Goal: Task Accomplishment & Management: Use online tool/utility

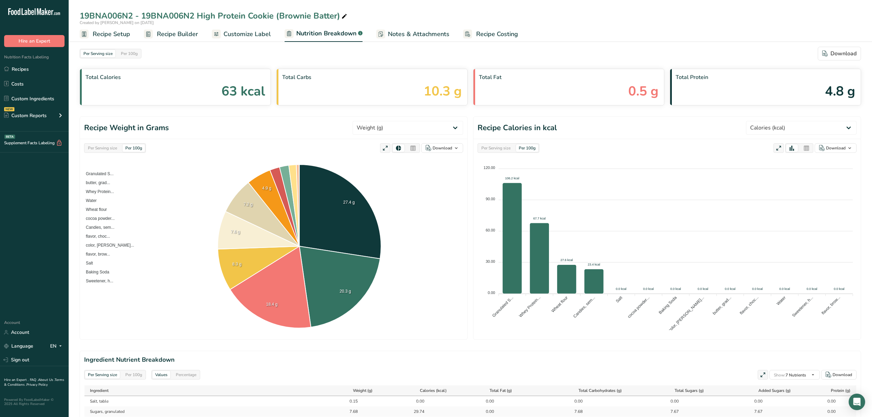
select select "Calories"
click at [115, 32] on span "Recipe Setup" at bounding box center [111, 34] width 37 height 9
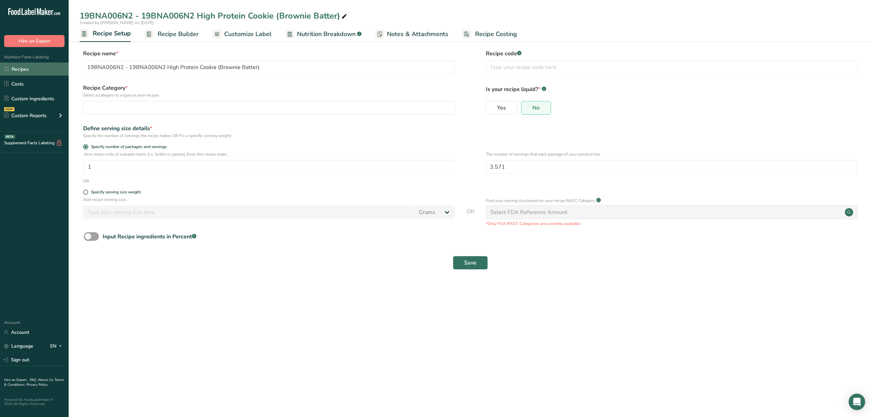
click at [30, 74] on link "Recipes" at bounding box center [34, 68] width 69 height 13
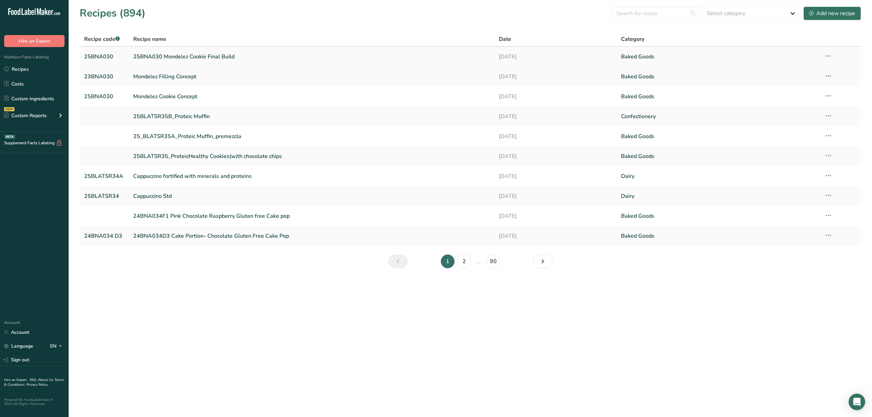
click at [201, 57] on link "25BNA030 Mondelez Cookie Final Build" at bounding box center [312, 56] width 358 height 14
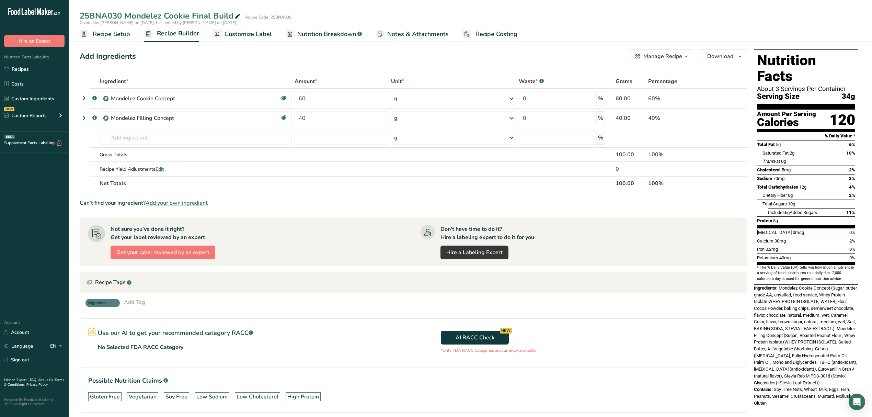
click at [113, 36] on span "Recipe Setup" at bounding box center [111, 34] width 37 height 9
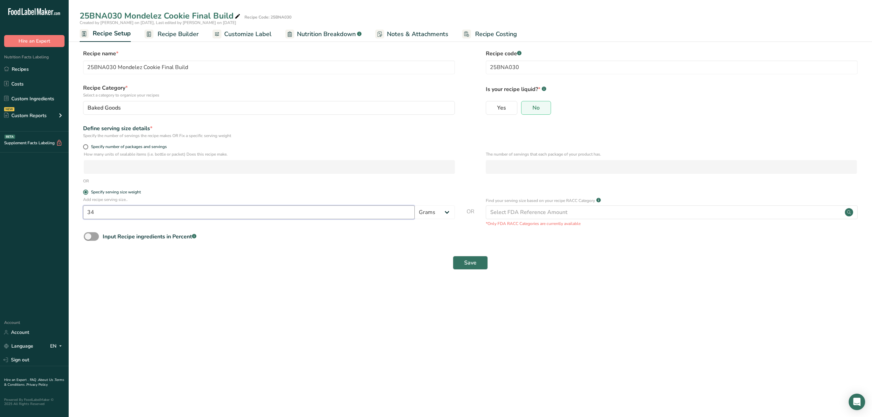
drag, startPoint x: 118, startPoint y: 213, endPoint x: 56, endPoint y: 205, distance: 63.3
click at [56, 205] on div ".a-20{fill:#fff;} Hire an Expert Nutrition Facts Labeling Recipes Costs Custom …" at bounding box center [436, 208] width 872 height 417
type input "57"
click at [467, 267] on span "Save" at bounding box center [470, 262] width 12 height 8
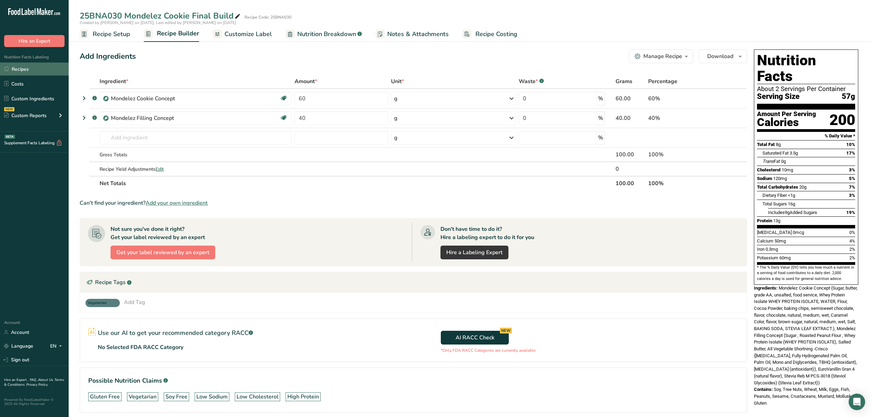
click at [48, 69] on link "Recipes" at bounding box center [34, 68] width 69 height 13
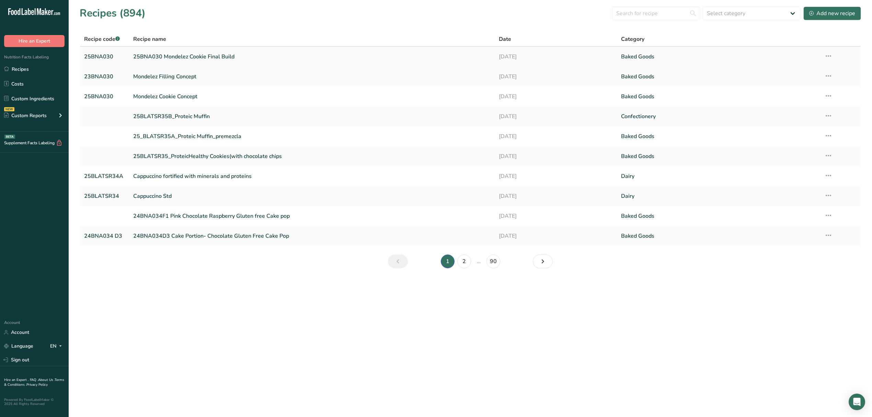
click at [170, 54] on link "25BNA030 Mondelez Cookie Final Build" at bounding box center [312, 56] width 358 height 14
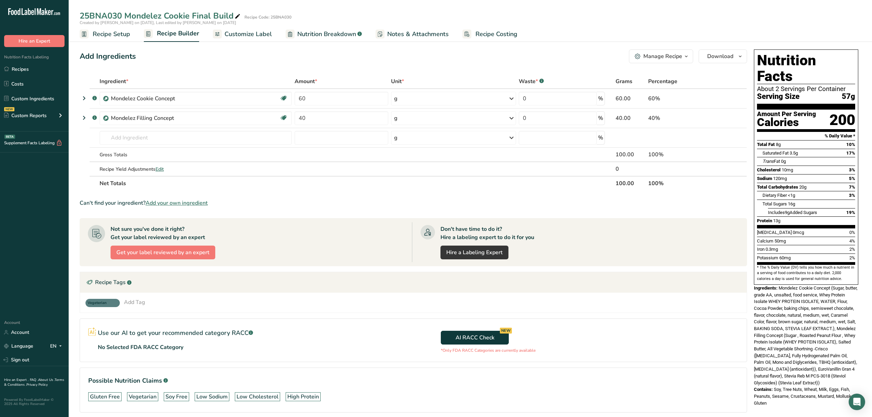
click at [109, 38] on span "Recipe Setup" at bounding box center [111, 34] width 37 height 9
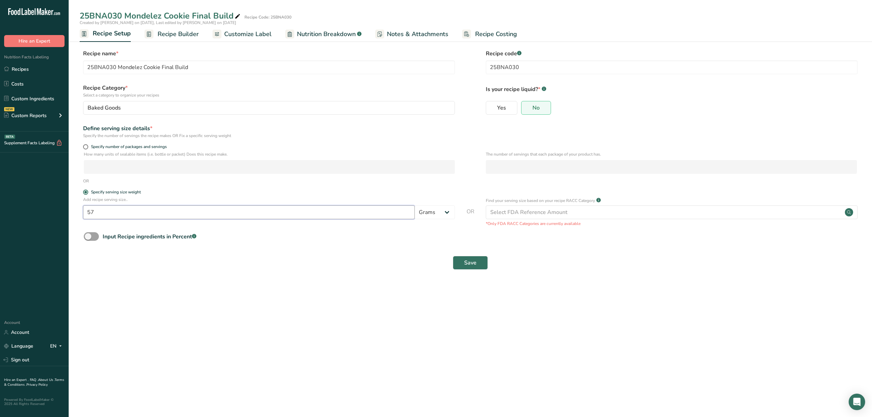
drag, startPoint x: 110, startPoint y: 218, endPoint x: 24, endPoint y: 204, distance: 87.2
click at [24, 204] on div ".a-20{fill:#fff;} Hire an Expert Nutrition Facts Labeling Recipes Costs Custom …" at bounding box center [436, 208] width 872 height 417
type input "34"
click at [368, 308] on main "25BNA030 Mondelez Cookie Final Build Recipe Code: 25BNA030 Created by [PERSON_N…" at bounding box center [436, 208] width 872 height 417
click at [472, 264] on span "Save" at bounding box center [470, 262] width 12 height 8
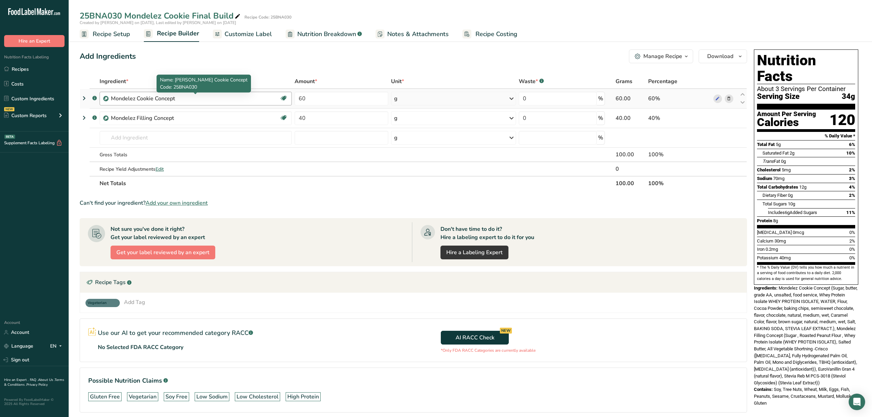
click at [138, 101] on div "Mondelez Cookie Concept" at bounding box center [154, 98] width 86 height 8
click at [141, 96] on div "Mondelez Cookie Concept" at bounding box center [154, 98] width 86 height 8
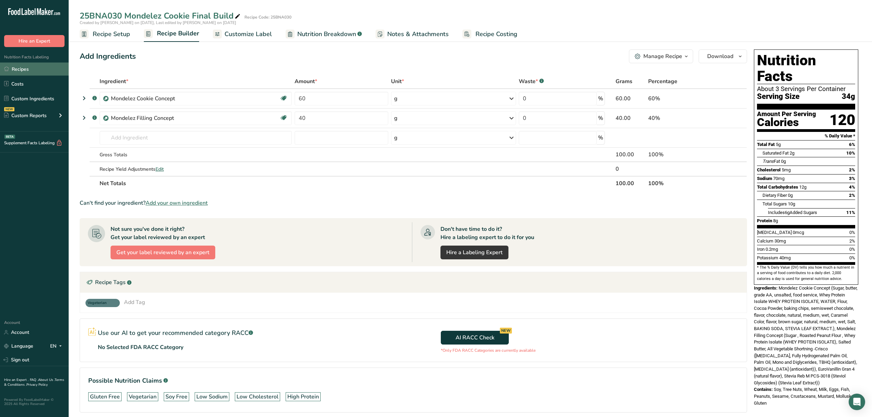
click at [30, 67] on link "Recipes" at bounding box center [34, 68] width 69 height 13
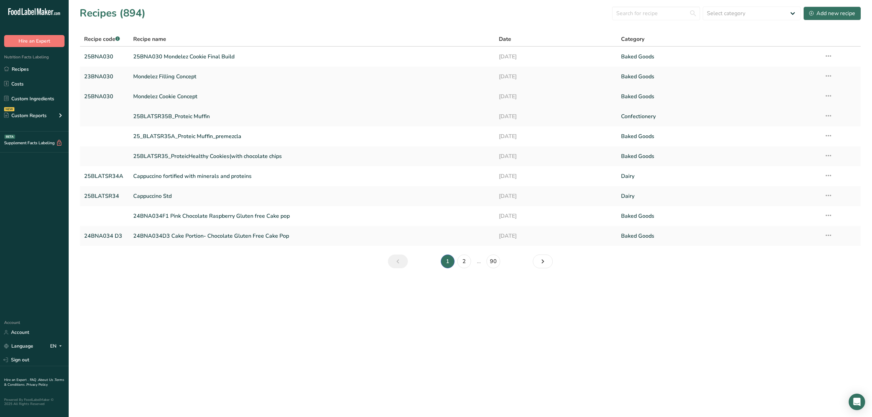
click at [183, 95] on link "Mondelez Cookie Concept" at bounding box center [312, 96] width 358 height 14
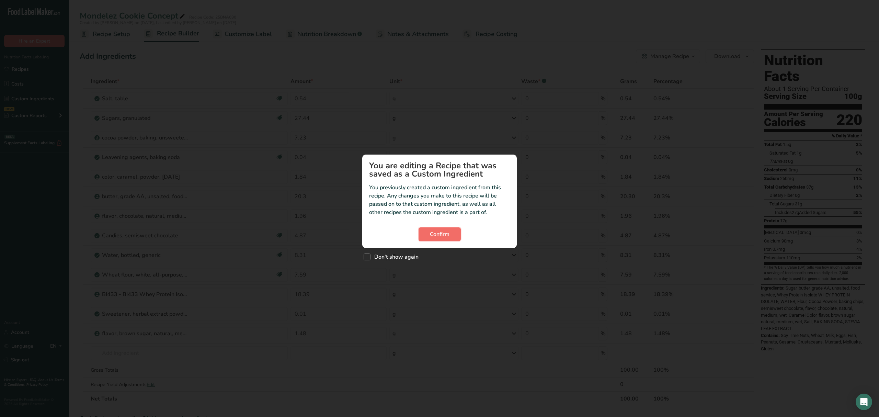
click at [453, 229] on button "Confirm" at bounding box center [439, 234] width 42 height 14
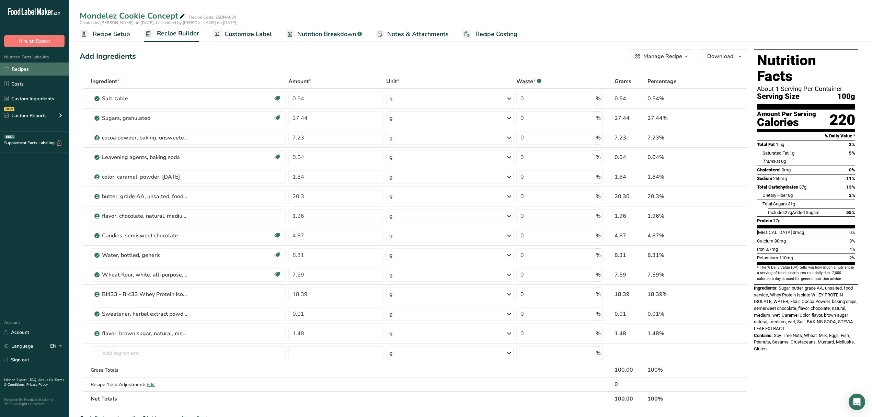
click at [17, 68] on link "Recipes" at bounding box center [34, 68] width 69 height 13
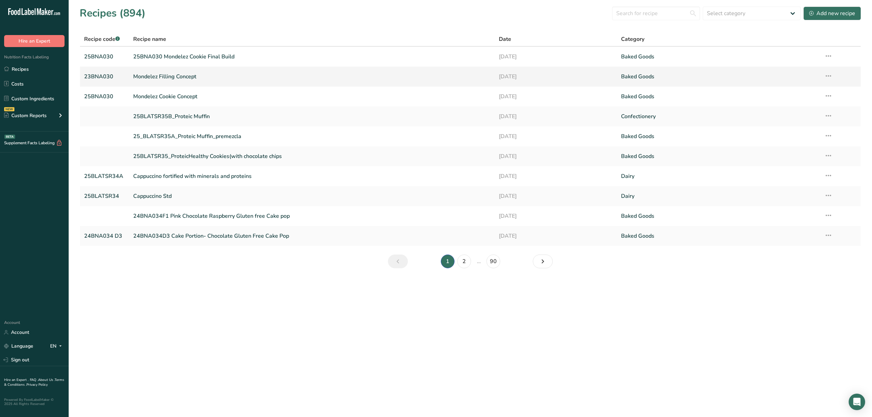
click at [181, 79] on link "Mondelez Filling Concept" at bounding box center [312, 76] width 358 height 14
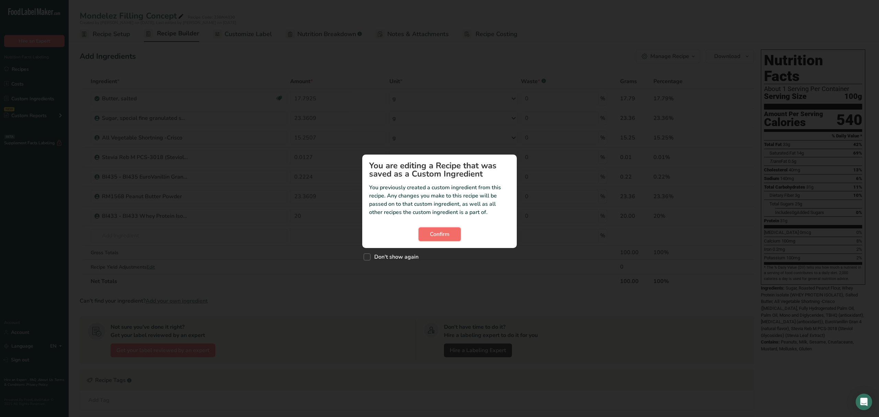
click at [446, 237] on span "Confirm" at bounding box center [440, 234] width 20 height 8
